Goal: Task Accomplishment & Management: Manage account settings

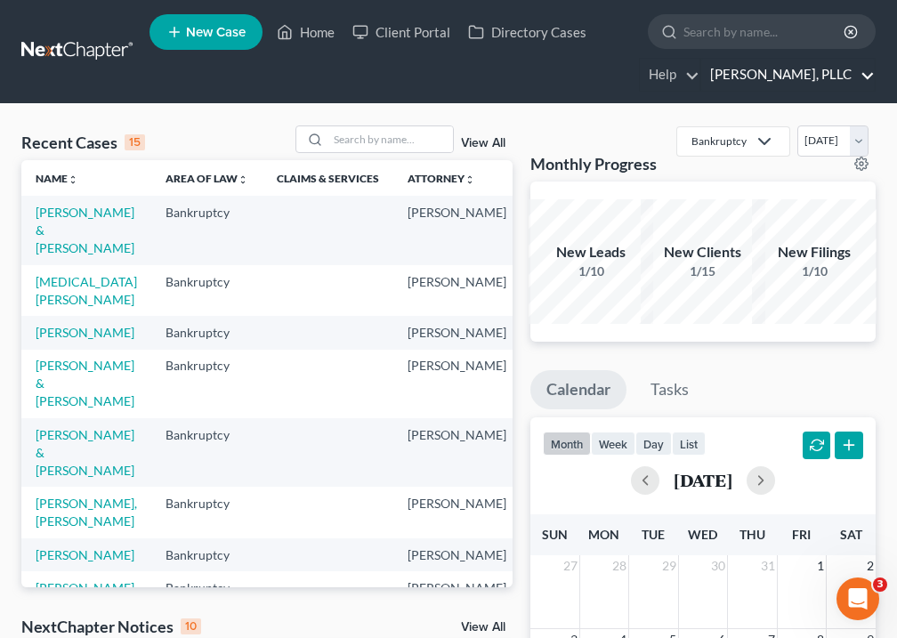
click at [869, 76] on link "[PERSON_NAME], PLLC" at bounding box center [788, 75] width 174 height 32
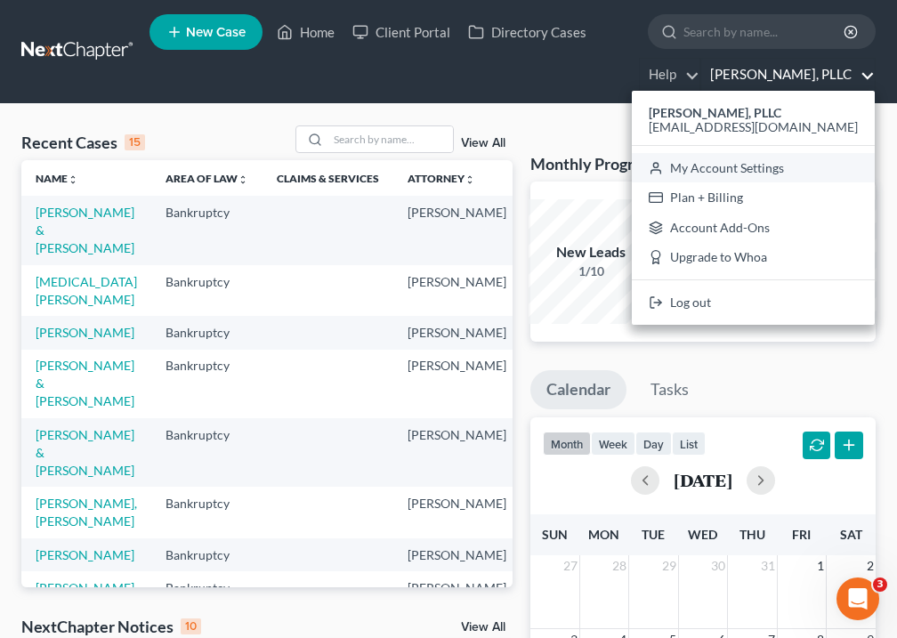
click at [802, 166] on link "My Account Settings" at bounding box center [753, 168] width 243 height 30
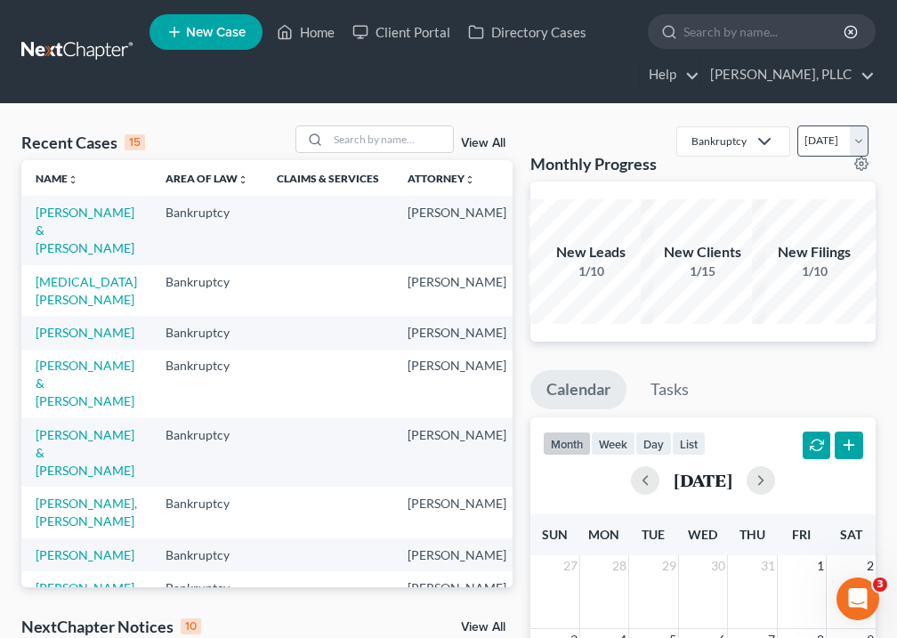
select select "23"
select select "18"
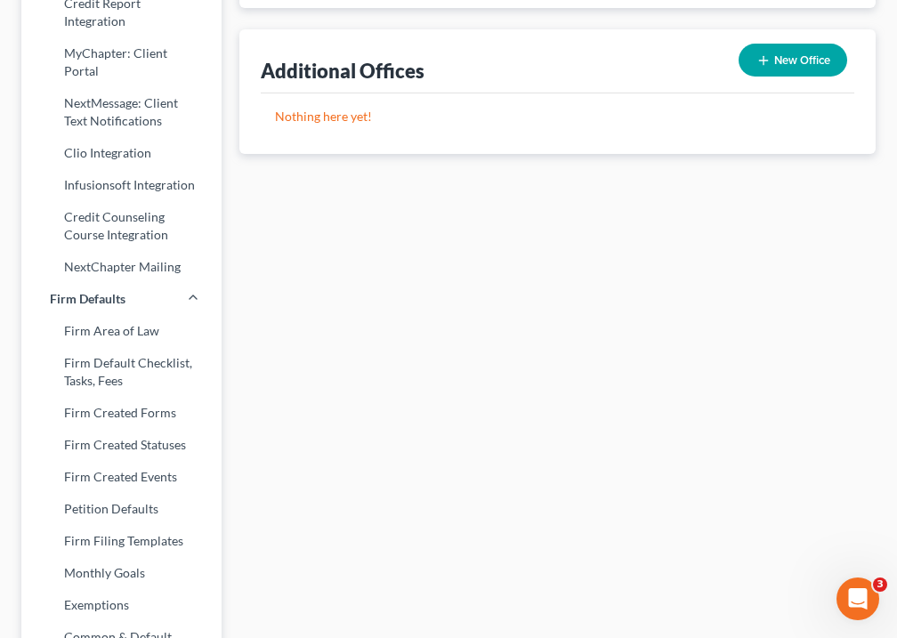
scroll to position [942, 0]
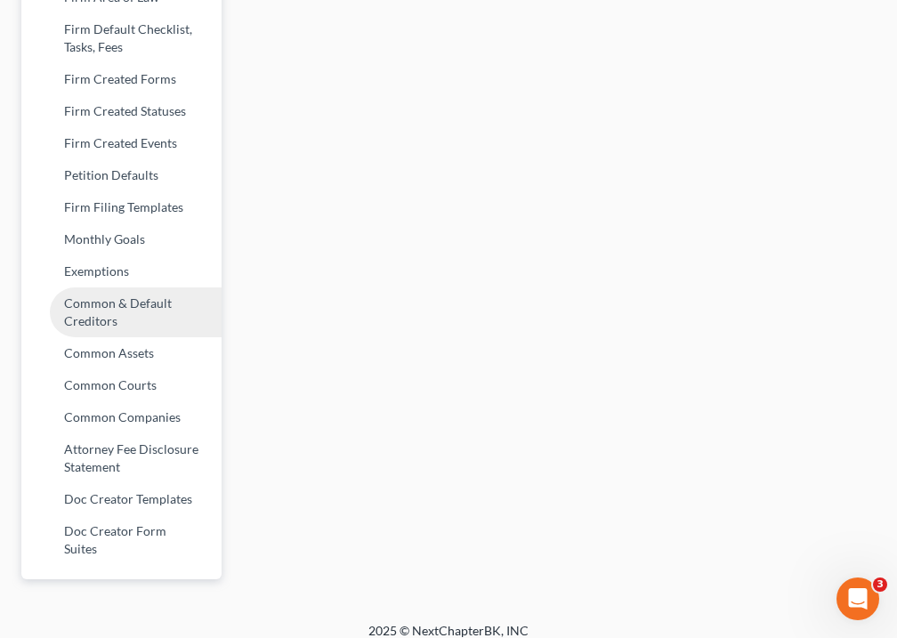
click at [106, 319] on link "Common & Default Creditors" at bounding box center [121, 312] width 200 height 50
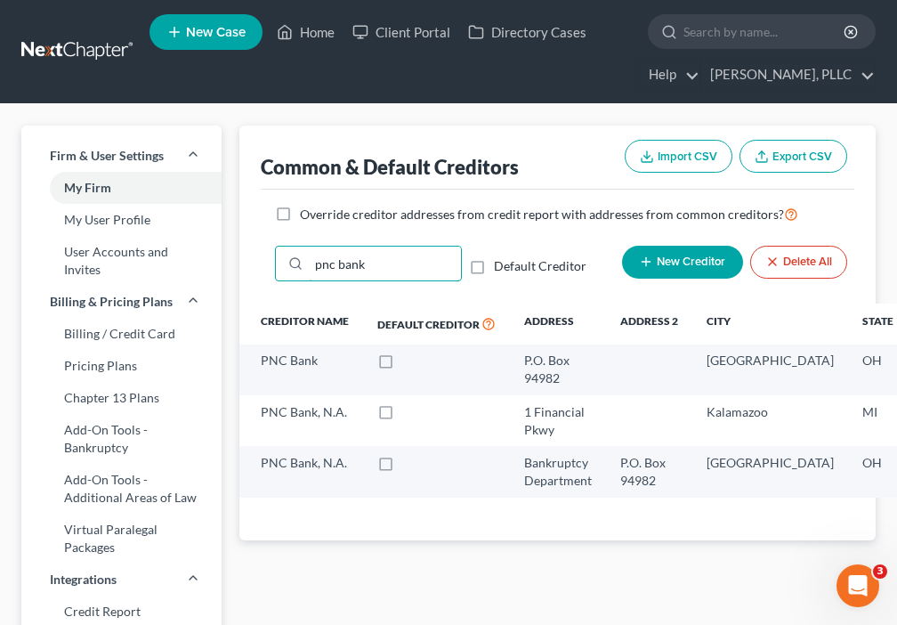
drag, startPoint x: 375, startPoint y: 266, endPoint x: 269, endPoint y: 266, distance: 105.9
click at [269, 266] on div "pnc bank Default Creditor New Creditor Delete All" at bounding box center [558, 271] width 594 height 65
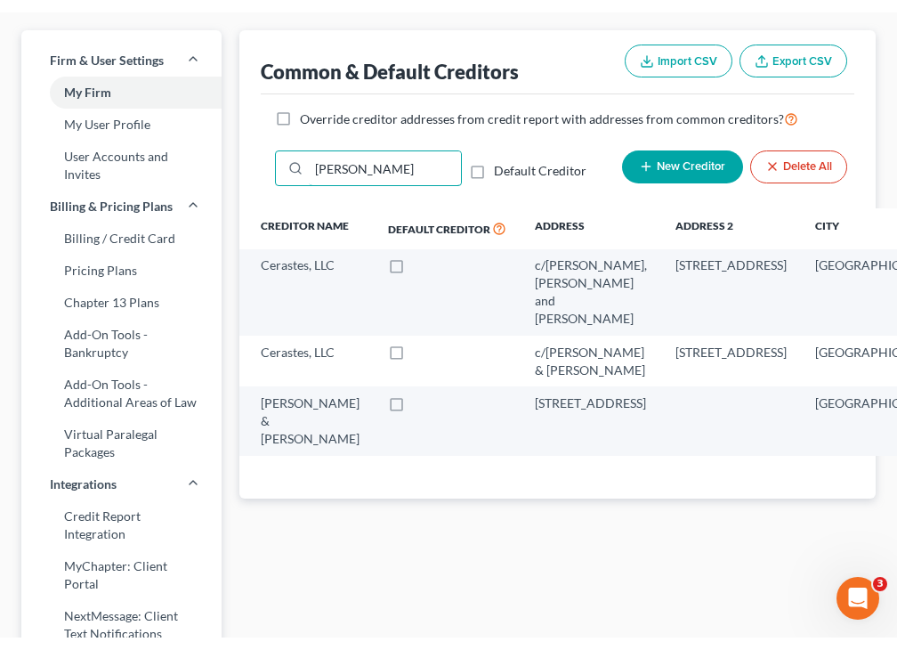
scroll to position [144, 0]
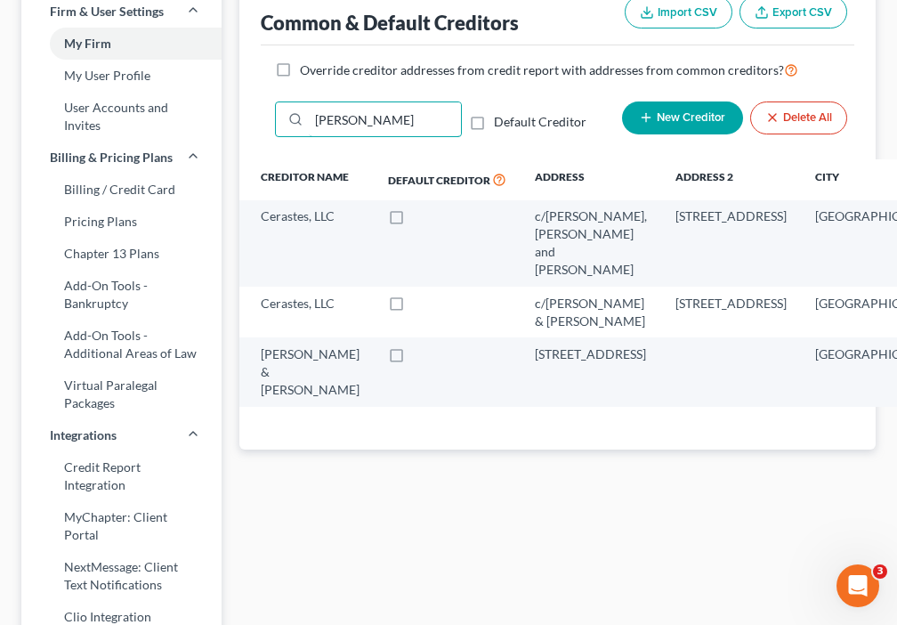
drag, startPoint x: 371, startPoint y: 123, endPoint x: 250, endPoint y: 123, distance: 121.0
click at [250, 123] on div "Common & Default Creditors Import CSV Export CSV Override creditor addresses fr…" at bounding box center [557, 215] width 636 height 468
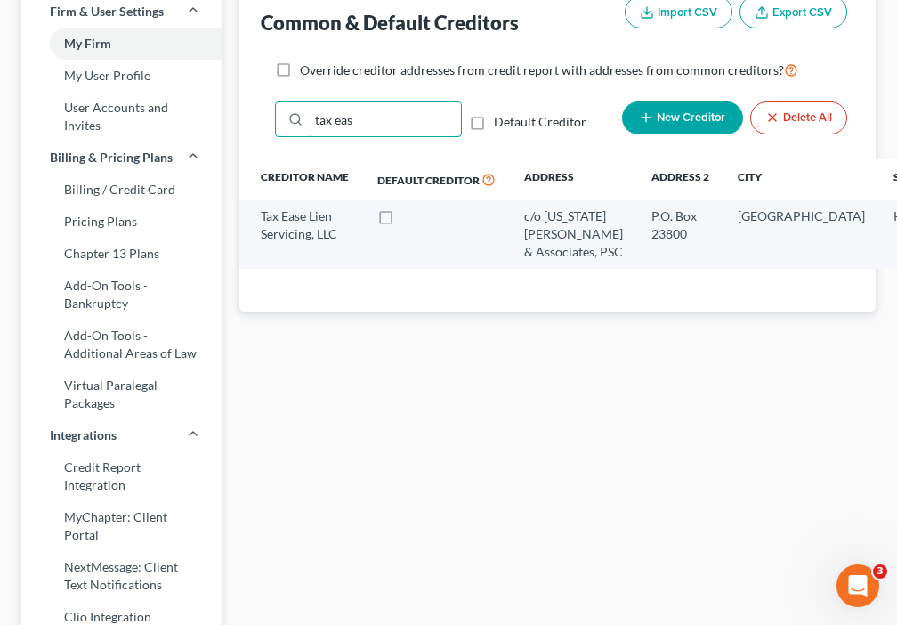
type input "tax ease"
